Goal: Information Seeking & Learning: Find specific fact

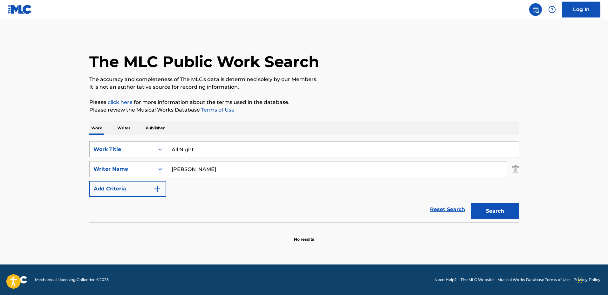
drag, startPoint x: 149, startPoint y: 142, endPoint x: 144, endPoint y: 142, distance: 4.8
click at [144, 142] on div "SearchWithCriteriaf1fc62f4-56b6-45bd-a24f-2a63cd9545cd Work Title All Night" at bounding box center [303, 149] width 429 height 16
type input "Children"
click at [471, 203] on button "Search" at bounding box center [495, 211] width 48 height 16
click at [191, 170] on input "[PERSON_NAME]" at bounding box center [336, 168] width 340 height 15
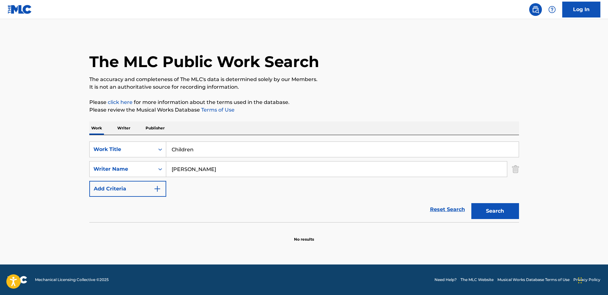
type input "[PERSON_NAME]"
click at [471, 203] on button "Search" at bounding box center [495, 211] width 48 height 16
click at [220, 167] on input "[PERSON_NAME]" at bounding box center [336, 168] width 340 height 15
drag, startPoint x: 220, startPoint y: 167, endPoint x: 138, endPoint y: 163, distance: 82.4
click at [138, 163] on div "SearchWithCriteriadb67cad6-ca03-45cc-af5c-17585f48ff72 Writer Name [PERSON_NAME]" at bounding box center [303, 169] width 429 height 16
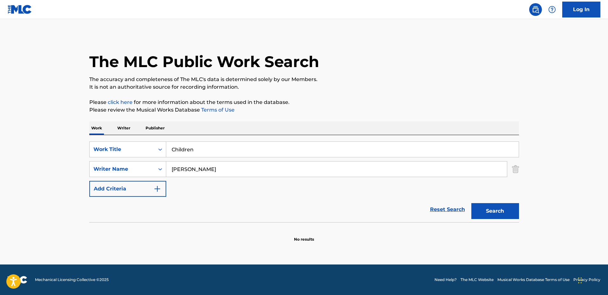
type input "[PERSON_NAME]"
click at [471, 203] on button "Search" at bounding box center [495, 211] width 48 height 16
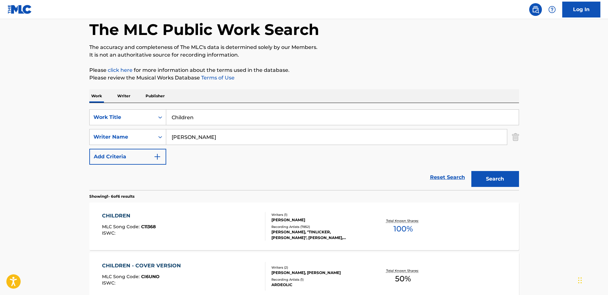
scroll to position [40, 0]
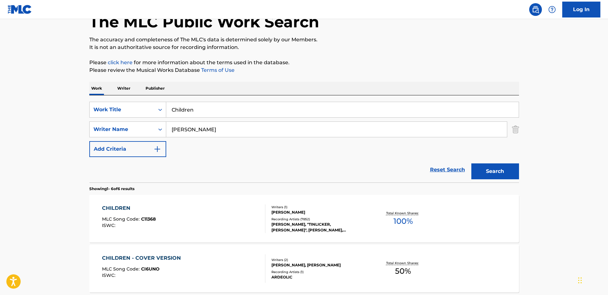
click at [367, 204] on div "CHILDREN MLC Song Code : C11368 ISWC : Writers ( 1 ) [PERSON_NAME] Recording Ar…" at bounding box center [303, 219] width 429 height 48
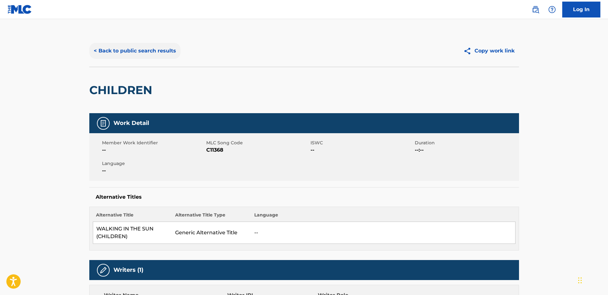
click at [137, 57] on button "< Back to public search results" at bounding box center [134, 51] width 91 height 16
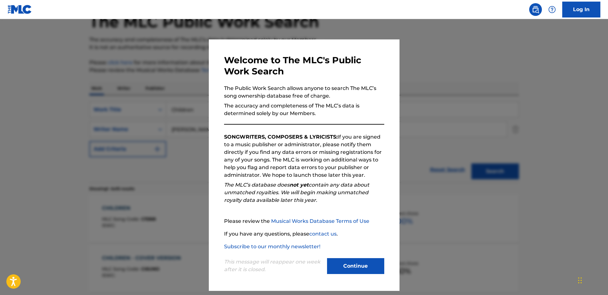
click at [129, 78] on div at bounding box center [304, 166] width 608 height 295
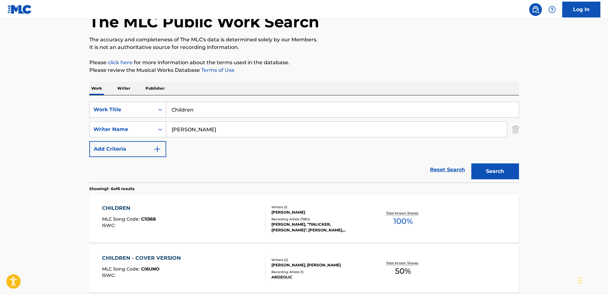
drag, startPoint x: 321, startPoint y: 109, endPoint x: 167, endPoint y: 104, distance: 154.1
click at [167, 104] on input "Children" at bounding box center [342, 109] width 352 height 15
type input "Bussin"
drag, startPoint x: 232, startPoint y: 131, endPoint x: 164, endPoint y: 123, distance: 69.4
click at [164, 123] on div "SearchWithCriteriadb67cad6-ca03-45cc-af5c-17585f48ff72 Writer Name [PERSON_NAME]" at bounding box center [303, 129] width 429 height 16
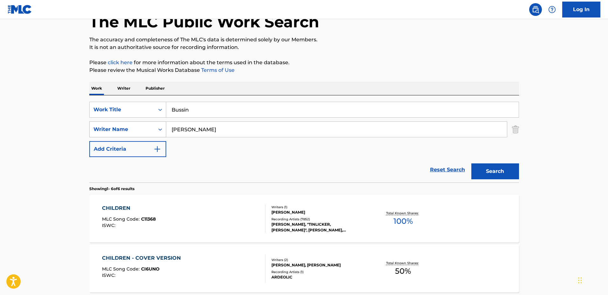
type input "[PERSON_NAME]"
click at [471, 163] on button "Search" at bounding box center [495, 171] width 48 height 16
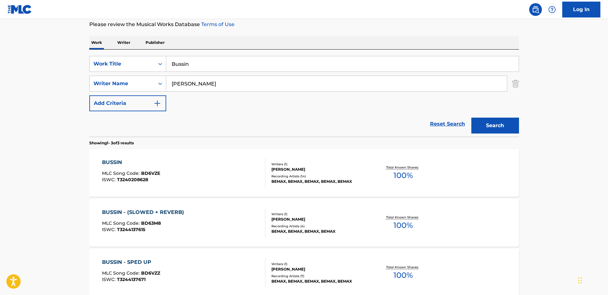
scroll to position [119, 0]
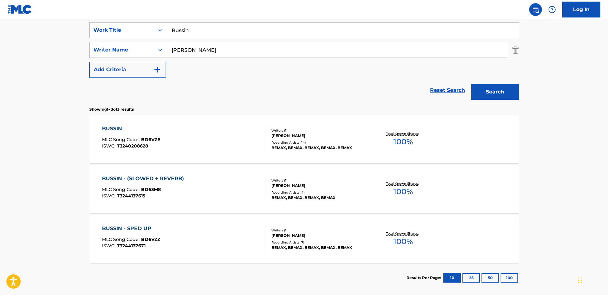
click at [359, 165] on section "BUSSIN MLC Song Code : BD6VZE ISWC : T3240208628 Writers ( 1 ) [PERSON_NAME] Re…" at bounding box center [303, 187] width 429 height 151
click at [357, 154] on div "BUSSIN MLC Song Code : BD6VZE ISWC : T3240208628 Writers ( 1 ) [PERSON_NAME] Re…" at bounding box center [303, 139] width 429 height 48
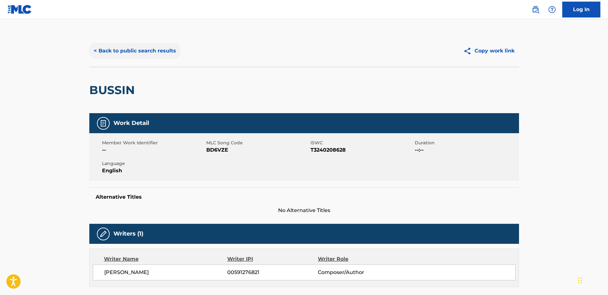
click at [150, 52] on button "< Back to public search results" at bounding box center [134, 51] width 91 height 16
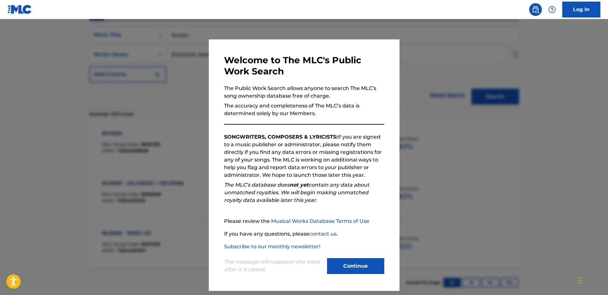
click at [153, 88] on div at bounding box center [304, 166] width 608 height 295
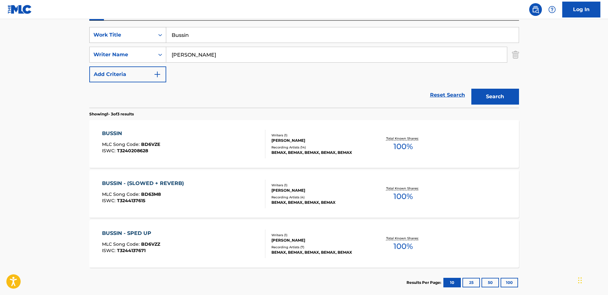
drag, startPoint x: 226, startPoint y: 32, endPoint x: 150, endPoint y: 28, distance: 76.7
click at [150, 28] on div "SearchWithCriteriaf1fc62f4-56b6-45bd-a24f-2a63cd9545cd Work Title Bussin" at bounding box center [303, 35] width 429 height 16
type input "Break Phonk"
drag, startPoint x: 230, startPoint y: 53, endPoint x: 154, endPoint y: 45, distance: 76.6
click at [154, 45] on div "SearchWithCriteriaf1fc62f4-56b6-45bd-a24f-2a63cd9545cd Work Title Break Phonk S…" at bounding box center [303, 54] width 429 height 55
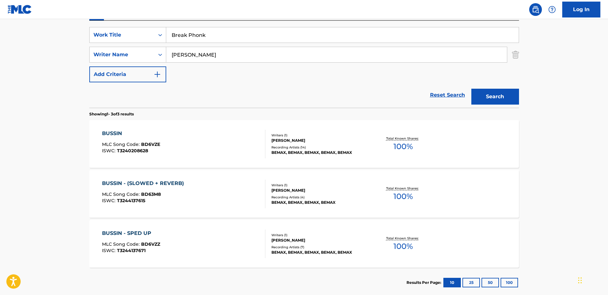
click at [471, 89] on button "Search" at bounding box center [495, 97] width 48 height 16
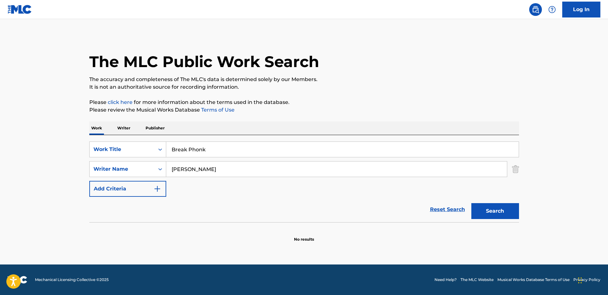
scroll to position [0, 0]
click at [186, 168] on input "[PERSON_NAME]" at bounding box center [336, 168] width 340 height 15
type input "[PERSON_NAME]"
click at [471, 203] on button "Search" at bounding box center [495, 211] width 48 height 16
click at [223, 165] on input "[PERSON_NAME]" at bounding box center [336, 168] width 340 height 15
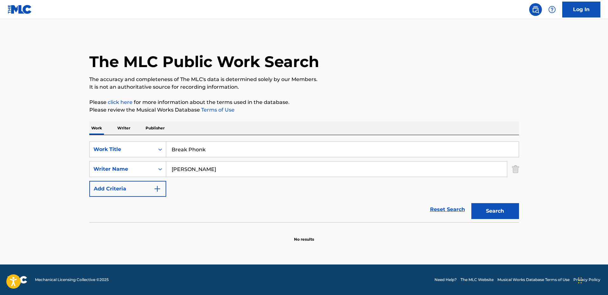
drag, startPoint x: 174, startPoint y: 144, endPoint x: 131, endPoint y: 141, distance: 43.3
click at [131, 141] on div "SearchWithCriteriaf1fc62f4-56b6-45bd-a24f-2a63cd9545cd Work Title Break Phonk S…" at bounding box center [303, 178] width 429 height 87
click at [471, 203] on button "Search" at bounding box center [495, 211] width 48 height 16
drag, startPoint x: 273, startPoint y: 145, endPoint x: 136, endPoint y: 142, distance: 137.2
click at [136, 142] on div "SearchWithCriteriaf1fc62f4-56b6-45bd-a24f-2a63cd9545cd Work Title NEON FLASH" at bounding box center [303, 149] width 429 height 16
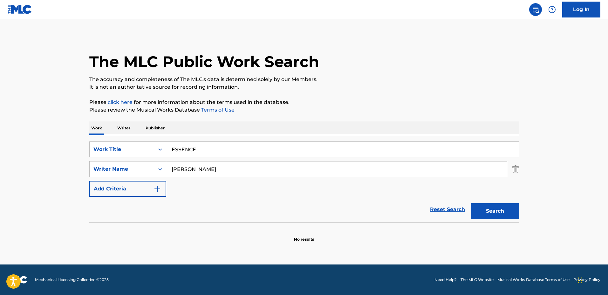
type input "ESSENCE"
drag, startPoint x: 224, startPoint y: 170, endPoint x: 161, endPoint y: 163, distance: 62.9
click at [161, 163] on div "SearchWithCriteriadb67cad6-ca03-45cc-af5c-17585f48ff72 Writer Name [PERSON_NAME]" at bounding box center [303, 169] width 429 height 16
type input "c"
type input "[PERSON_NAME]"
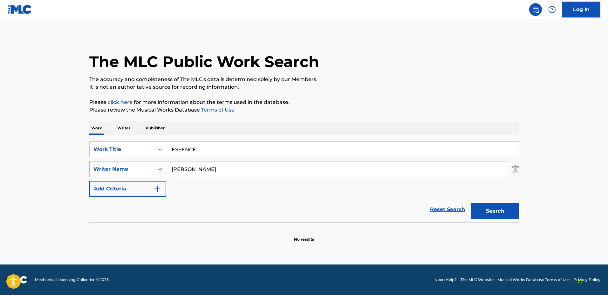
click at [471, 203] on button "Search" at bounding box center [495, 211] width 48 height 16
drag, startPoint x: 276, startPoint y: 169, endPoint x: 203, endPoint y: 188, distance: 75.8
click at [134, 164] on div "SearchWithCriteriadb67cad6-ca03-45cc-af5c-17585f48ff72 Writer Name [PERSON_NAME]" at bounding box center [303, 169] width 429 height 16
click at [218, 191] on div "SearchWithCriteriaf1fc62f4-56b6-45bd-a24f-2a63cd9545cd Work Title ESSENCE Searc…" at bounding box center [303, 168] width 429 height 55
drag, startPoint x: 265, startPoint y: 145, endPoint x: 111, endPoint y: 142, distance: 154.4
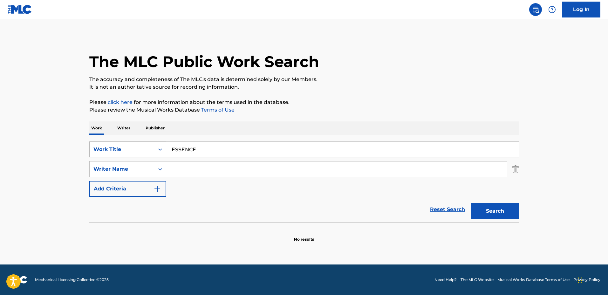
click at [111, 142] on div "SearchWithCriteriaf1fc62f4-56b6-45bd-a24f-2a63cd9545cd Work Title ESSENCE" at bounding box center [303, 149] width 429 height 16
type input "GLORY"
click at [194, 165] on input "Search Form" at bounding box center [336, 168] width 340 height 15
type input "[PERSON_NAME]"
click at [471, 203] on button "Search" at bounding box center [495, 211] width 48 height 16
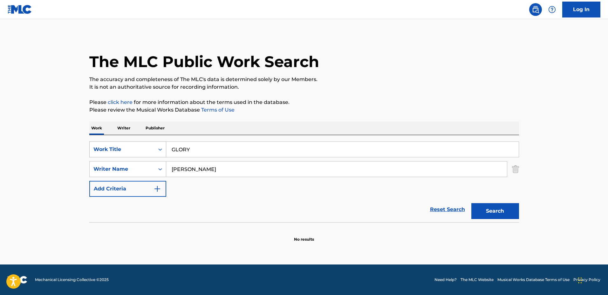
drag, startPoint x: 131, startPoint y: 146, endPoint x: 127, endPoint y: 145, distance: 3.9
click at [127, 145] on div "SearchWithCriteriaf1fc62f4-56b6-45bd-a24f-2a63cd9545cd Work Title GLORY" at bounding box center [303, 149] width 429 height 16
type input "AURA"
click at [471, 203] on button "Search" at bounding box center [495, 211] width 48 height 16
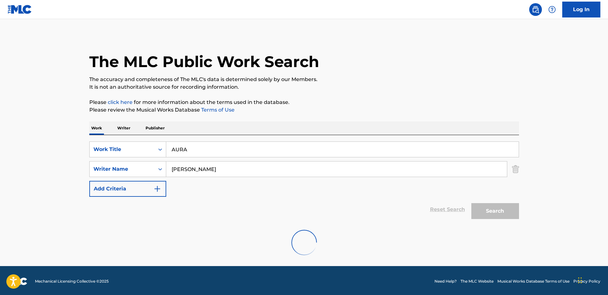
drag, startPoint x: 259, startPoint y: 173, endPoint x: 198, endPoint y: 165, distance: 61.6
click at [198, 165] on input "[PERSON_NAME]" at bounding box center [336, 168] width 340 height 15
type input "[PERSON_NAME]"
drag, startPoint x: 235, startPoint y: 171, endPoint x: 110, endPoint y: 165, distance: 124.9
click at [110, 165] on div "SearchWithCriteriadb67cad6-ca03-45cc-af5c-17585f48ff72 Writer Name [PERSON_NAME]" at bounding box center [303, 169] width 429 height 16
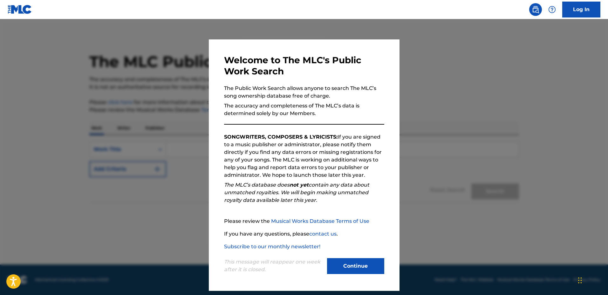
click at [493, 77] on div at bounding box center [304, 166] width 608 height 295
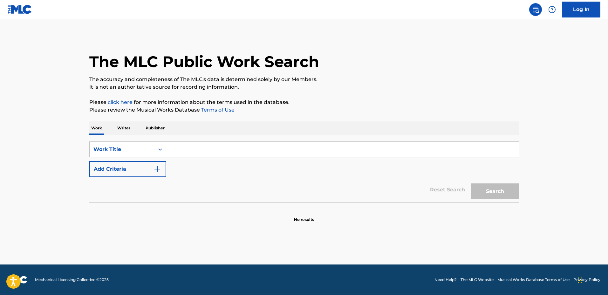
click at [239, 148] on input "Search Form" at bounding box center [342, 149] width 352 height 15
type input "AURA"
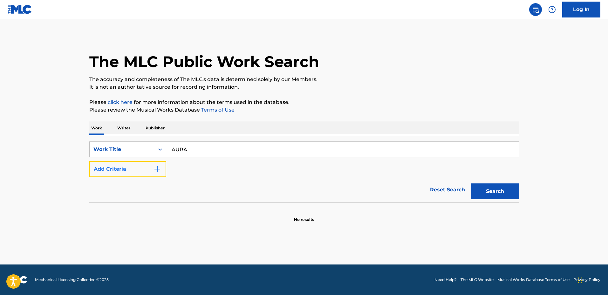
click at [158, 173] on button "Add Criteria" at bounding box center [127, 169] width 77 height 16
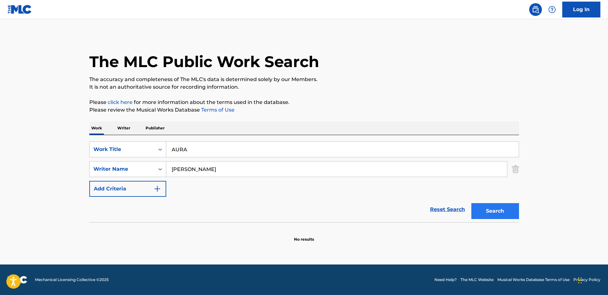
type input "[PERSON_NAME]"
click at [494, 210] on button "Search" at bounding box center [495, 211] width 48 height 16
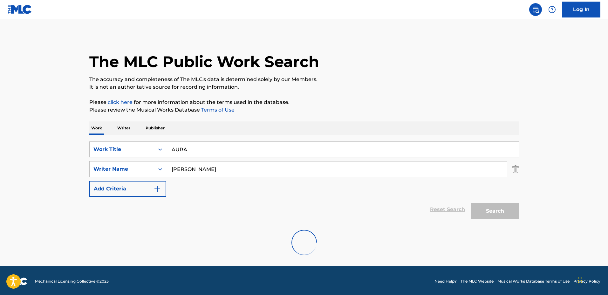
click at [284, 83] on p "It is not an authoritative source for recording information." at bounding box center [303, 87] width 429 height 8
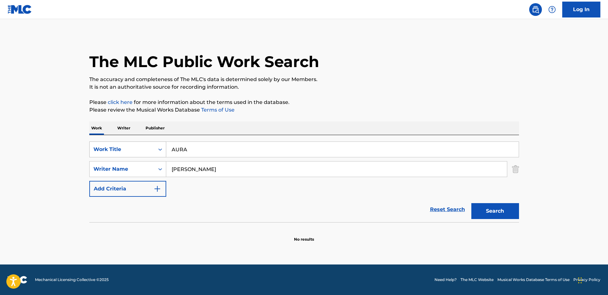
drag, startPoint x: 273, startPoint y: 146, endPoint x: 142, endPoint y: 142, distance: 130.6
click at [142, 142] on div "SearchWithCriteriafbb10428-7cde-4a1d-8e96-69dbdf8e4deb Work Title AURA" at bounding box center [303, 149] width 429 height 16
type input "YUM YUM"
drag, startPoint x: 184, startPoint y: 161, endPoint x: 152, endPoint y: 161, distance: 31.1
click at [152, 161] on div "SearchWithCriteria3983af4d-8ebc-4d1f-a973-a8f876a3123a Writer Name Sebastian Og…" at bounding box center [303, 169] width 429 height 16
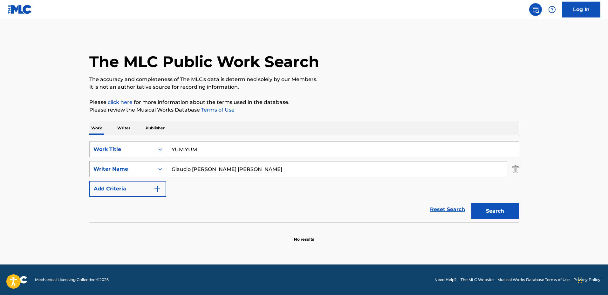
type input "Glaucio William Da Silva Jeronimo"
click at [471, 203] on button "Search" at bounding box center [495, 211] width 48 height 16
